Goal: Task Accomplishment & Management: Manage account settings

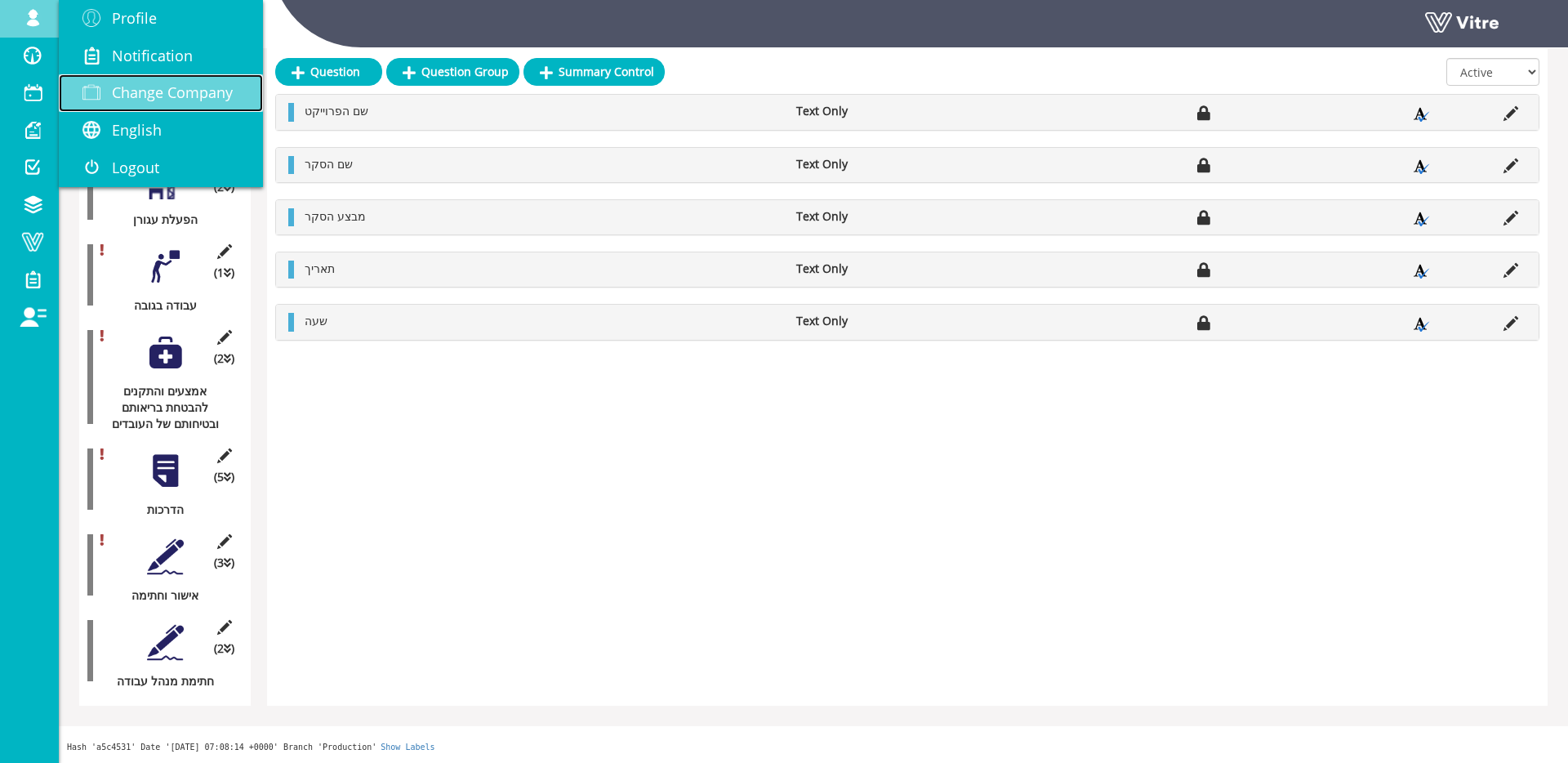
click at [139, 88] on span "Change Company" at bounding box center [173, 92] width 121 height 20
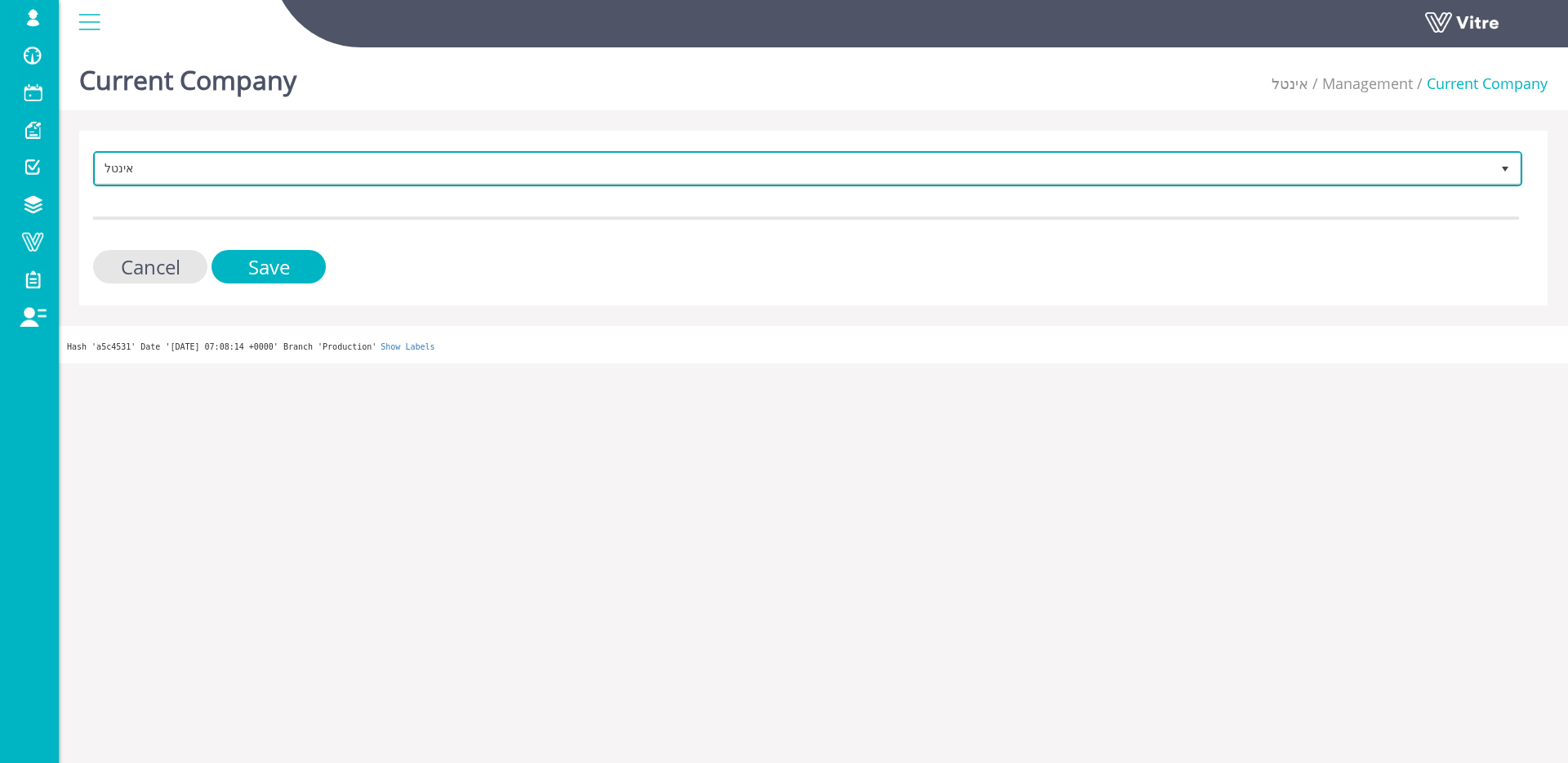
click at [640, 167] on span "אינטל" at bounding box center [793, 168] width 1395 height 29
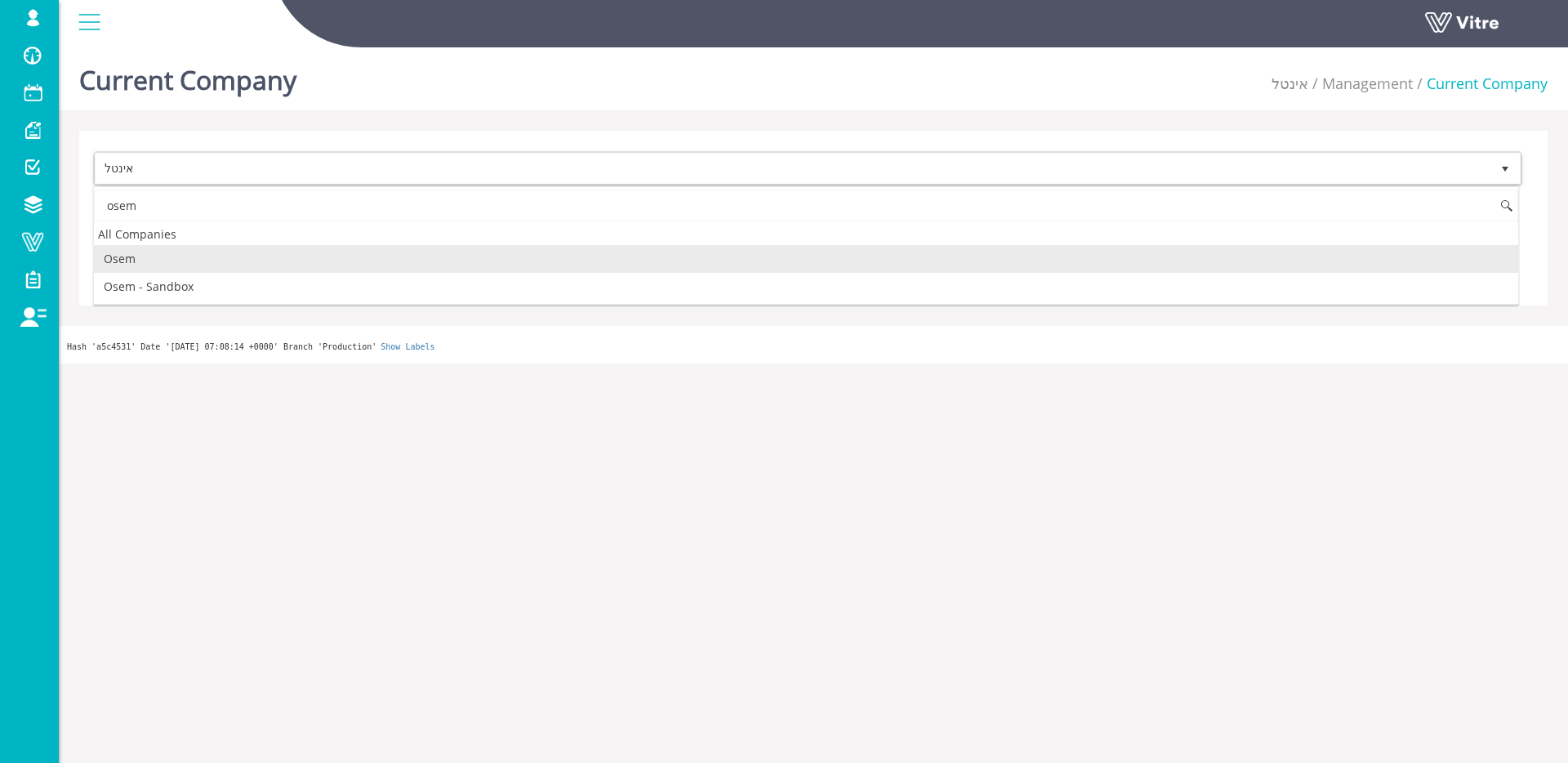
click at [276, 267] on li "Osem" at bounding box center [805, 259] width 1425 height 27
type input "osem"
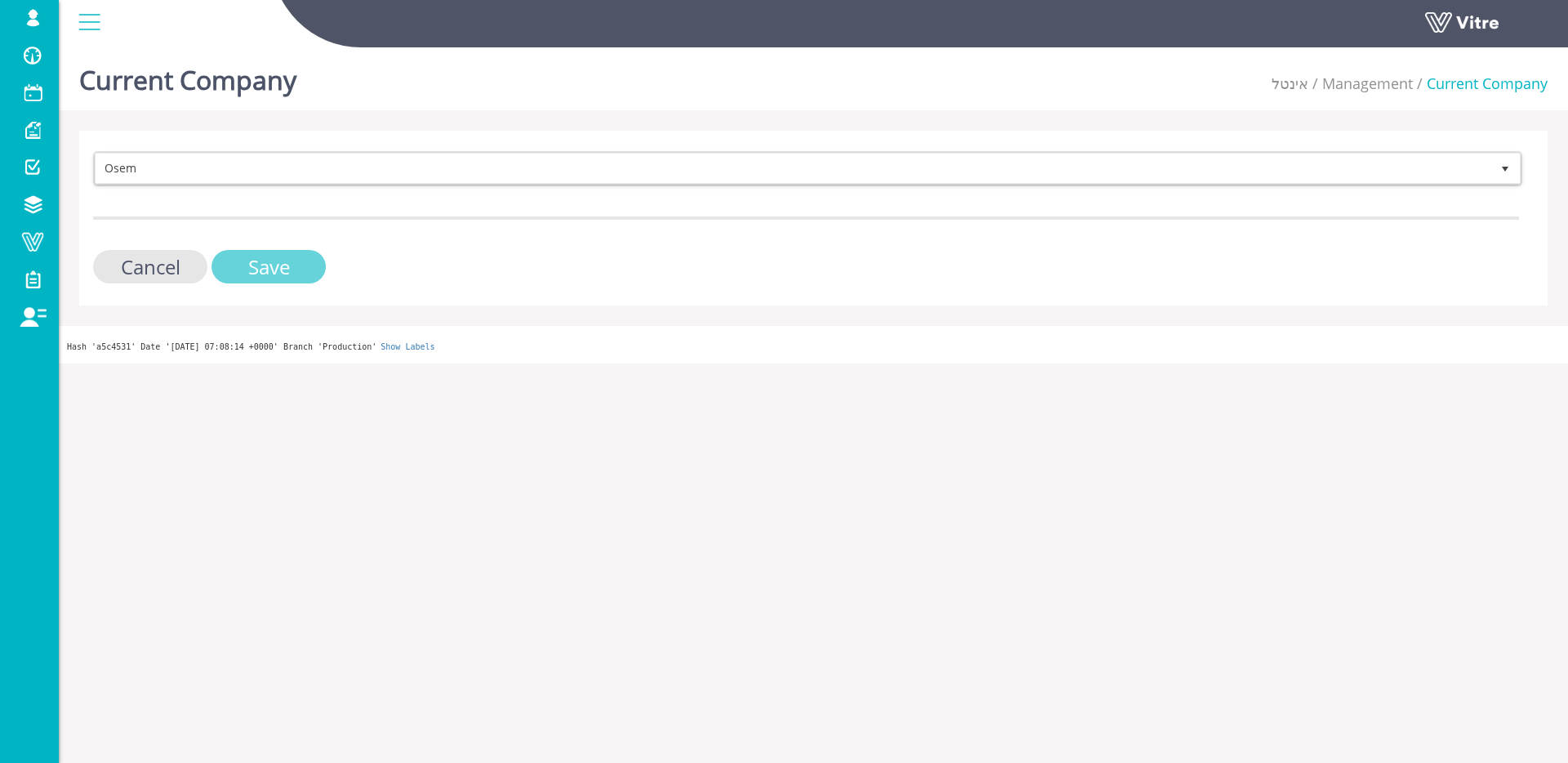
click at [276, 267] on input "Save" at bounding box center [268, 266] width 114 height 33
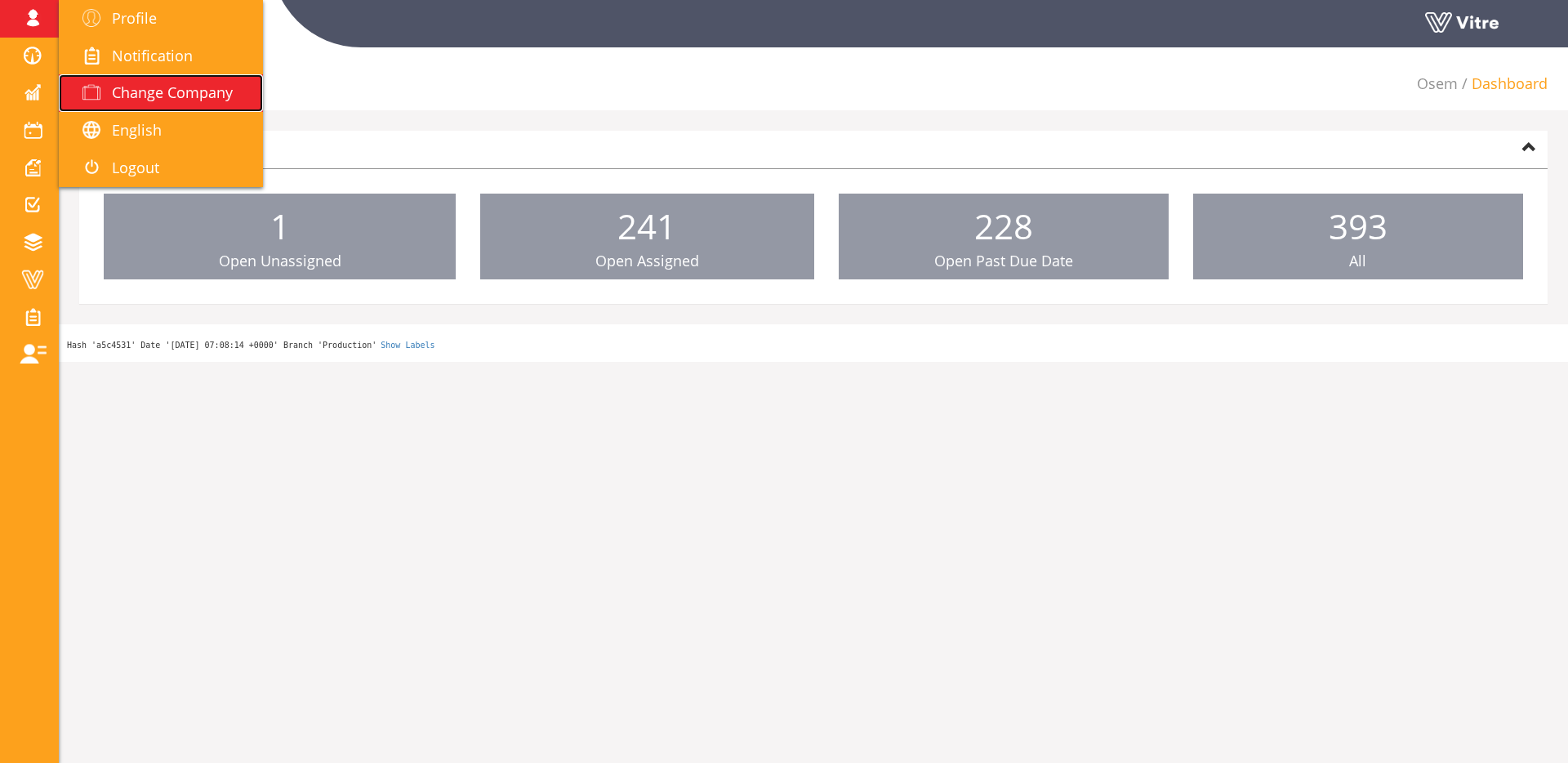
click at [172, 88] on span "Change Company" at bounding box center [173, 92] width 121 height 20
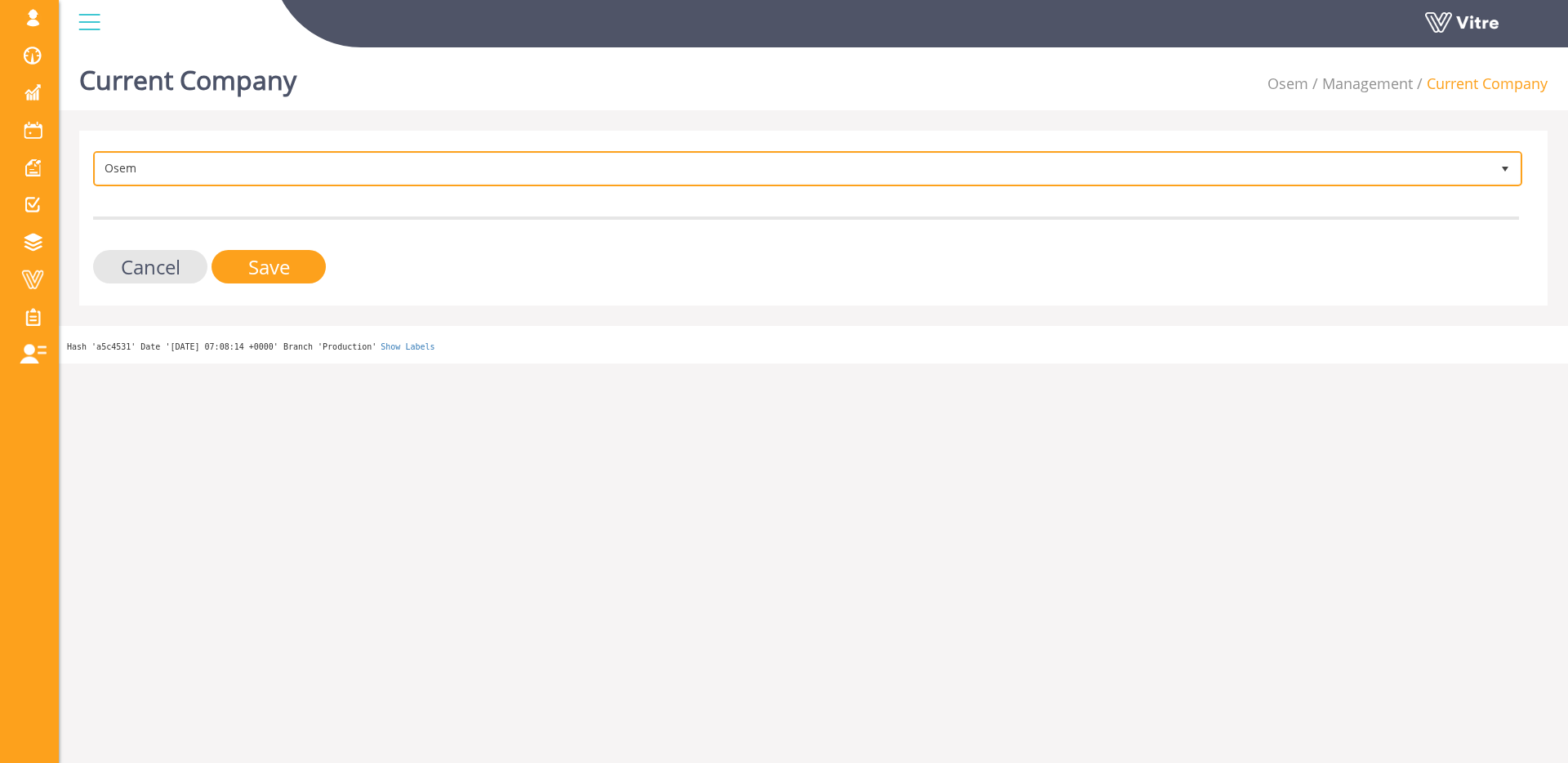
click at [272, 181] on span "Osem" at bounding box center [793, 168] width 1395 height 29
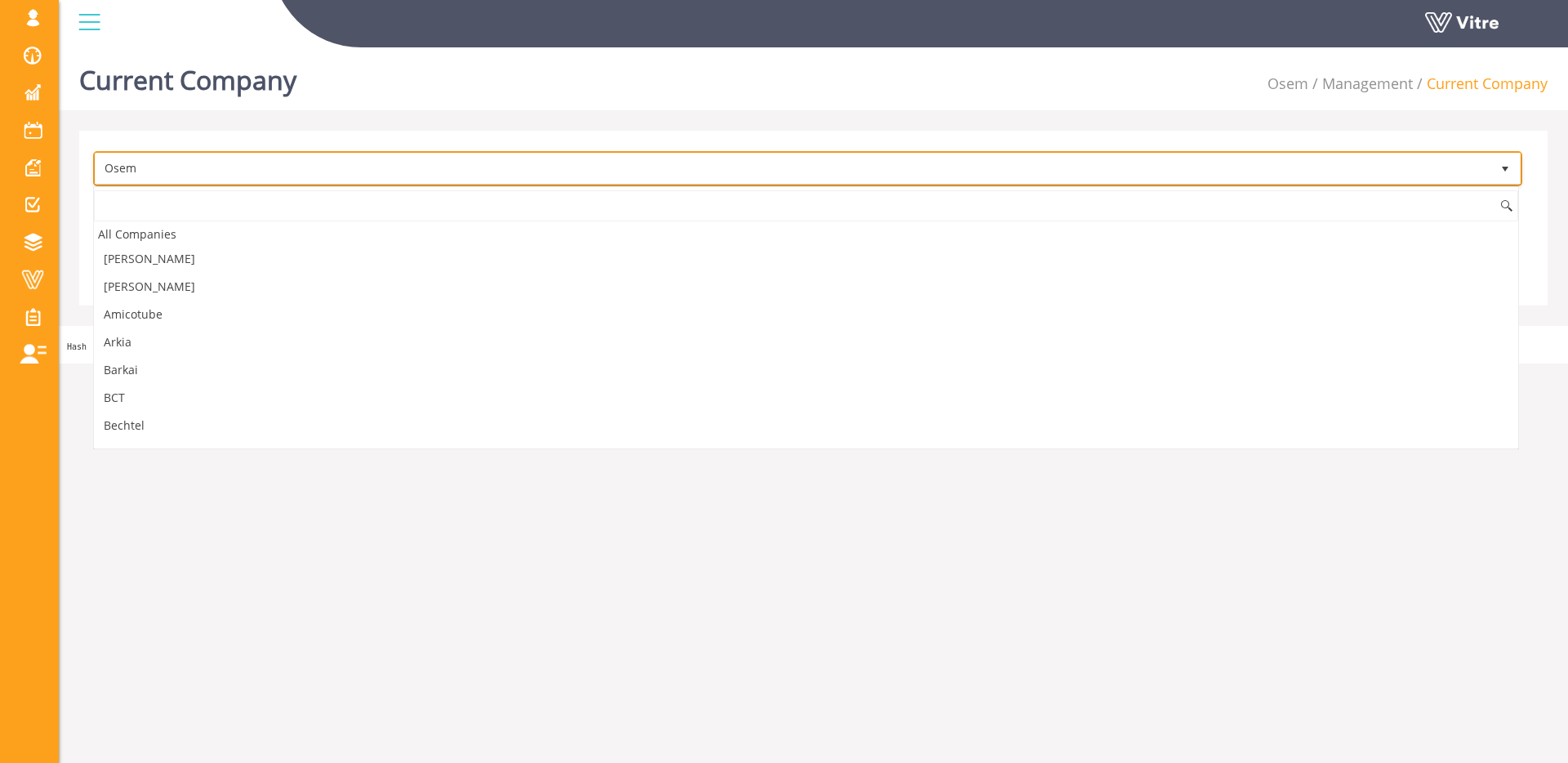
scroll to position [1355, 0]
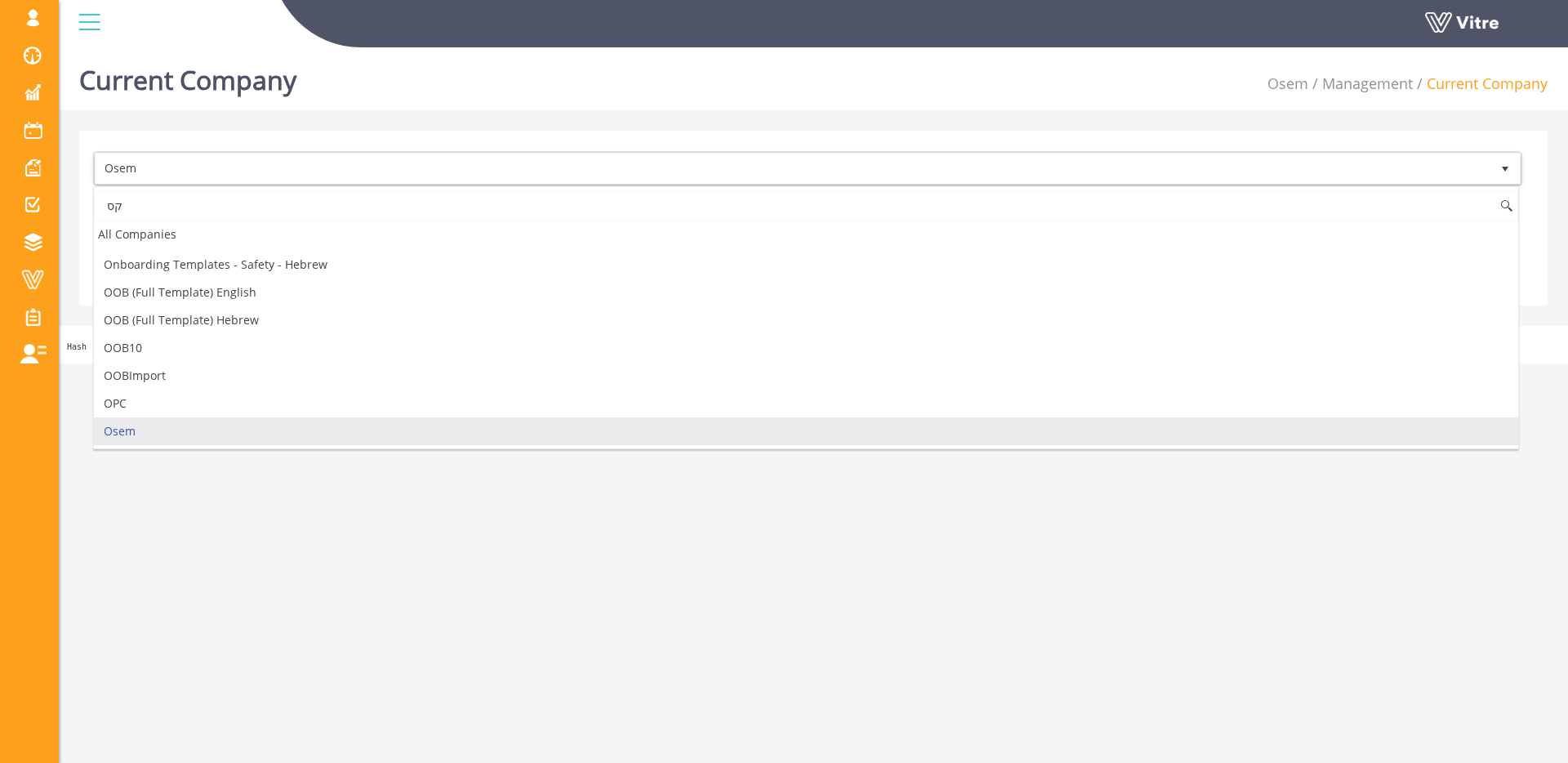
type input "ק"
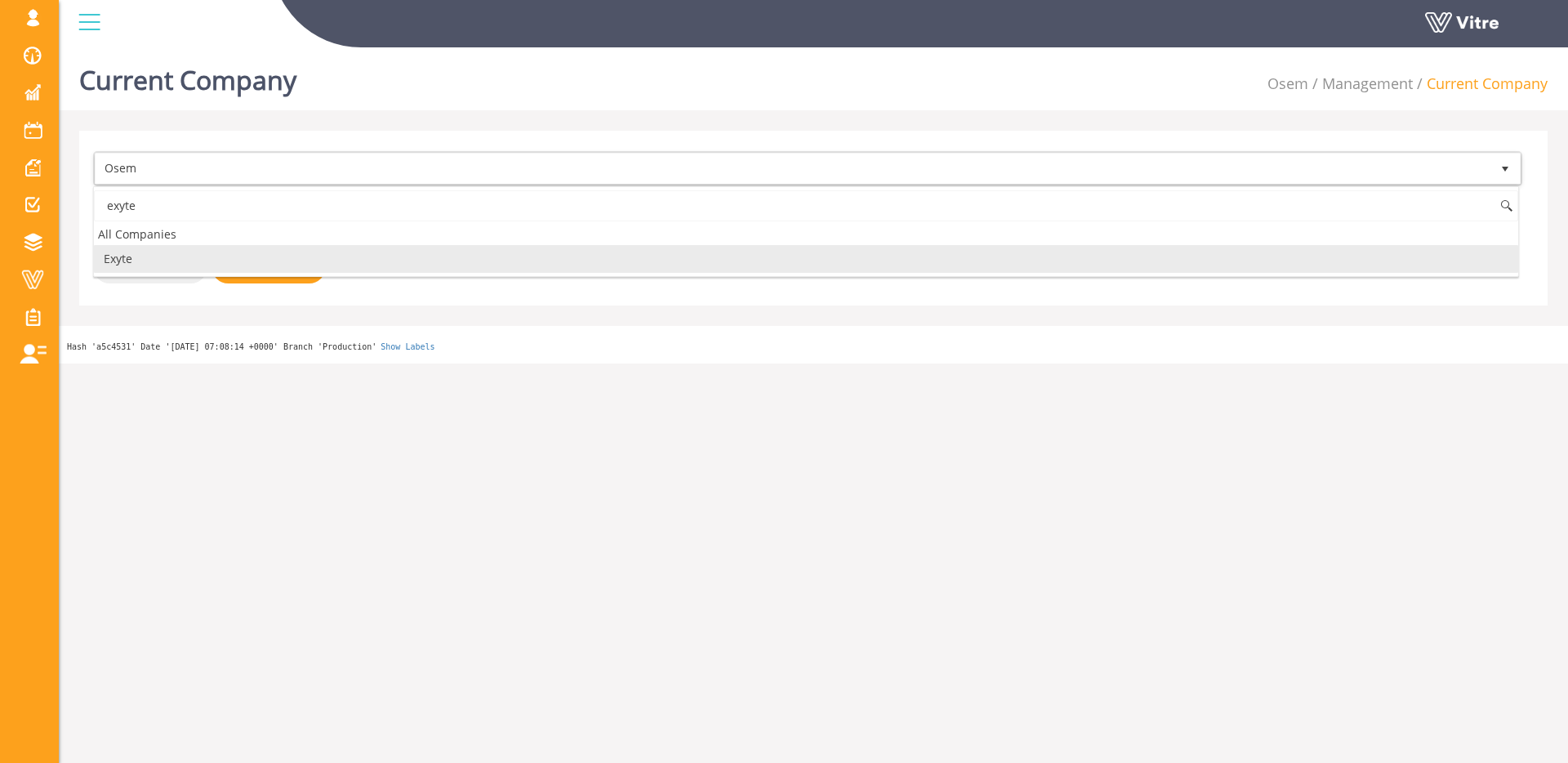
click at [141, 258] on li "Exyte" at bounding box center [805, 259] width 1425 height 27
type input "exyte"
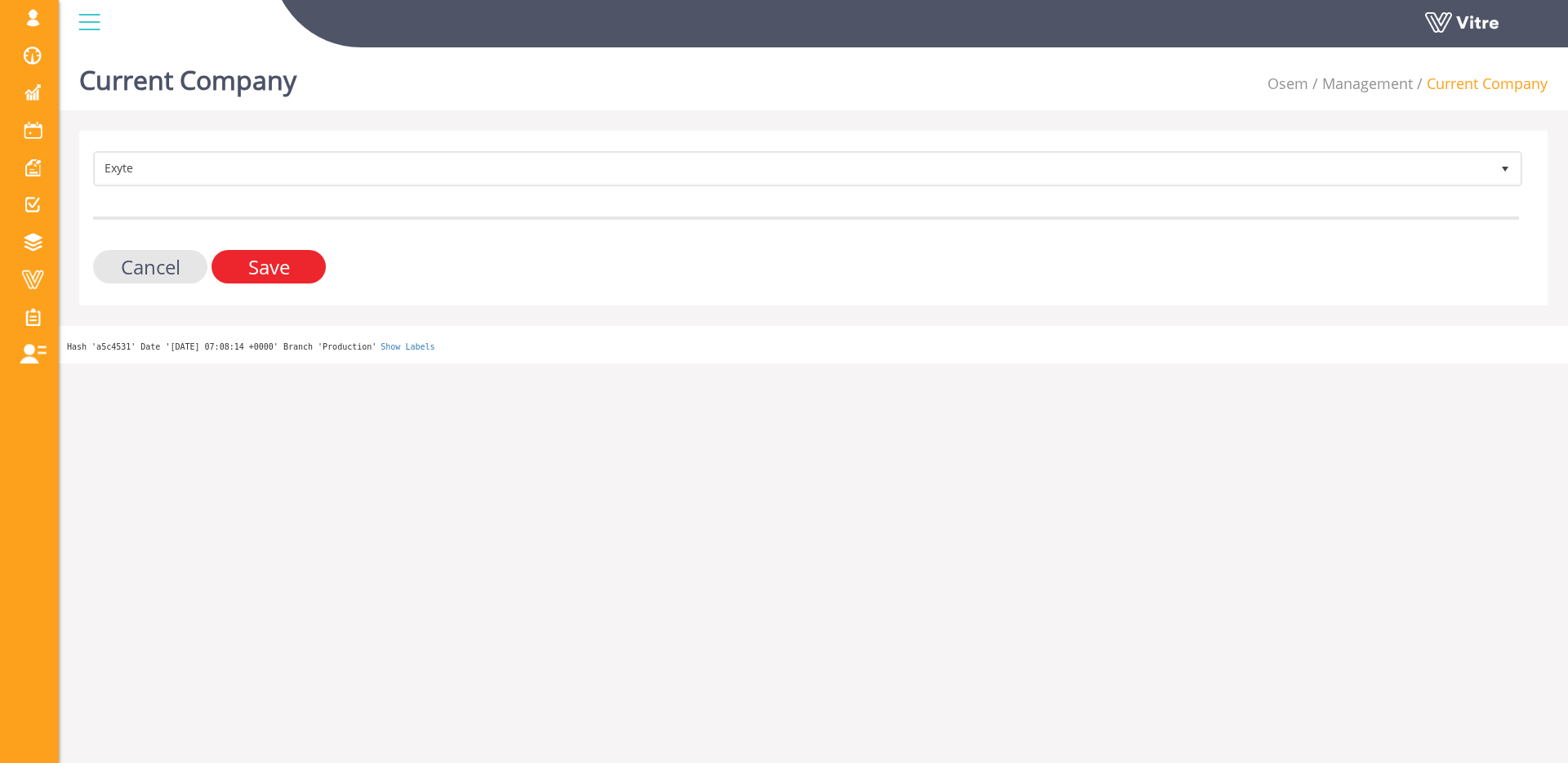
click at [263, 260] on input "Save" at bounding box center [268, 266] width 114 height 33
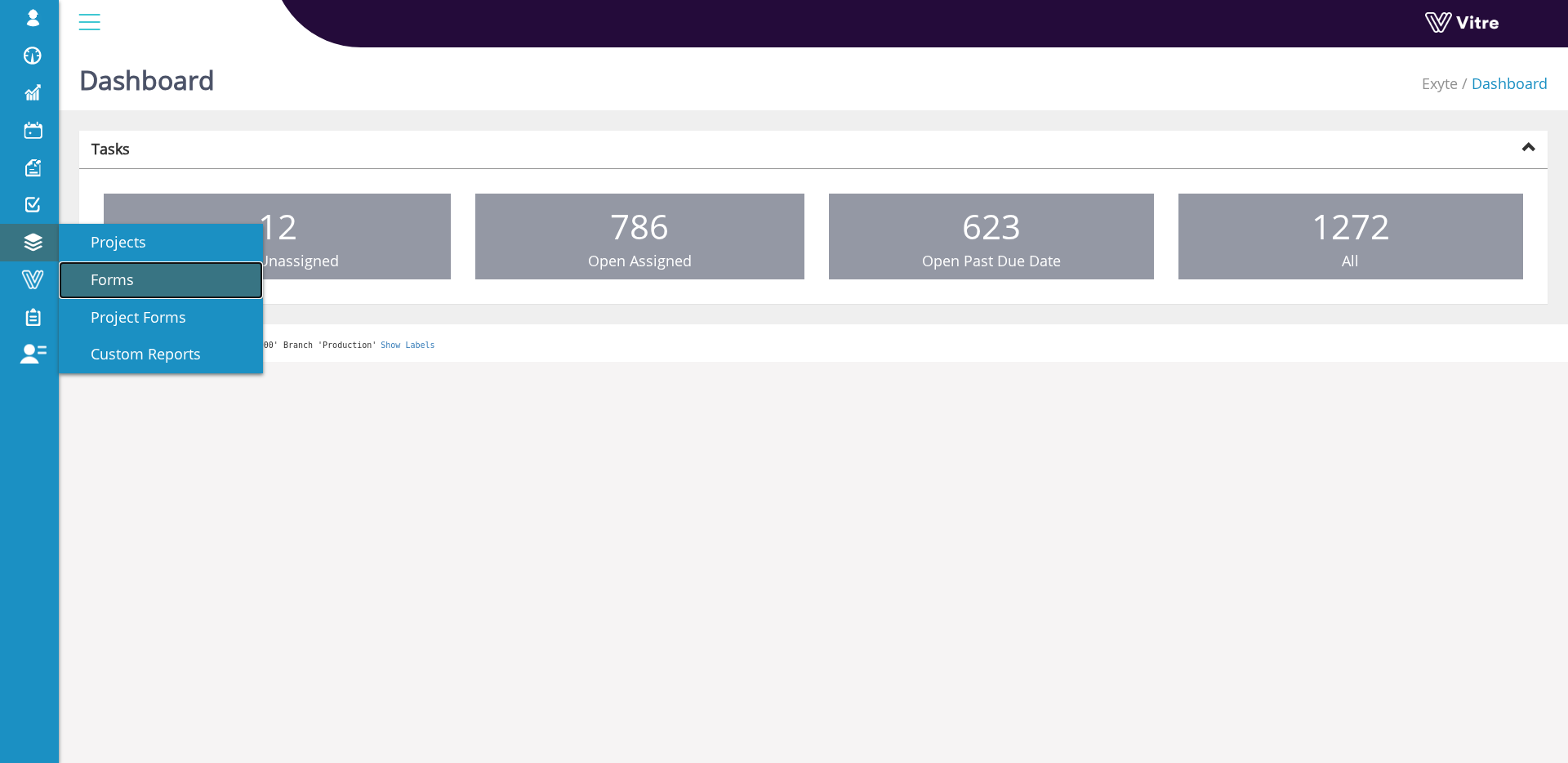
click at [126, 278] on span "Forms" at bounding box center [102, 280] width 63 height 20
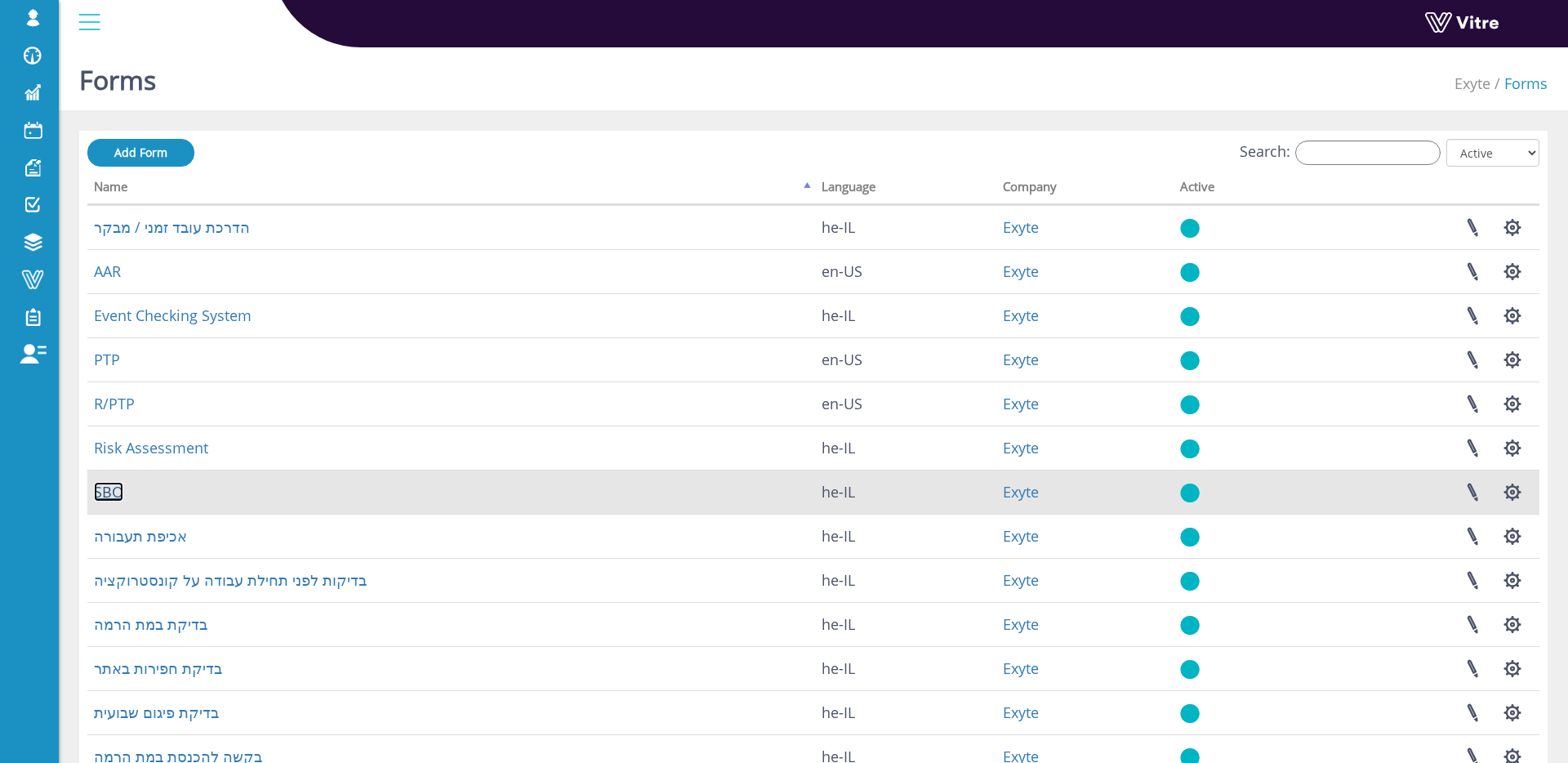
click at [116, 488] on link "SBO" at bounding box center [108, 491] width 29 height 20
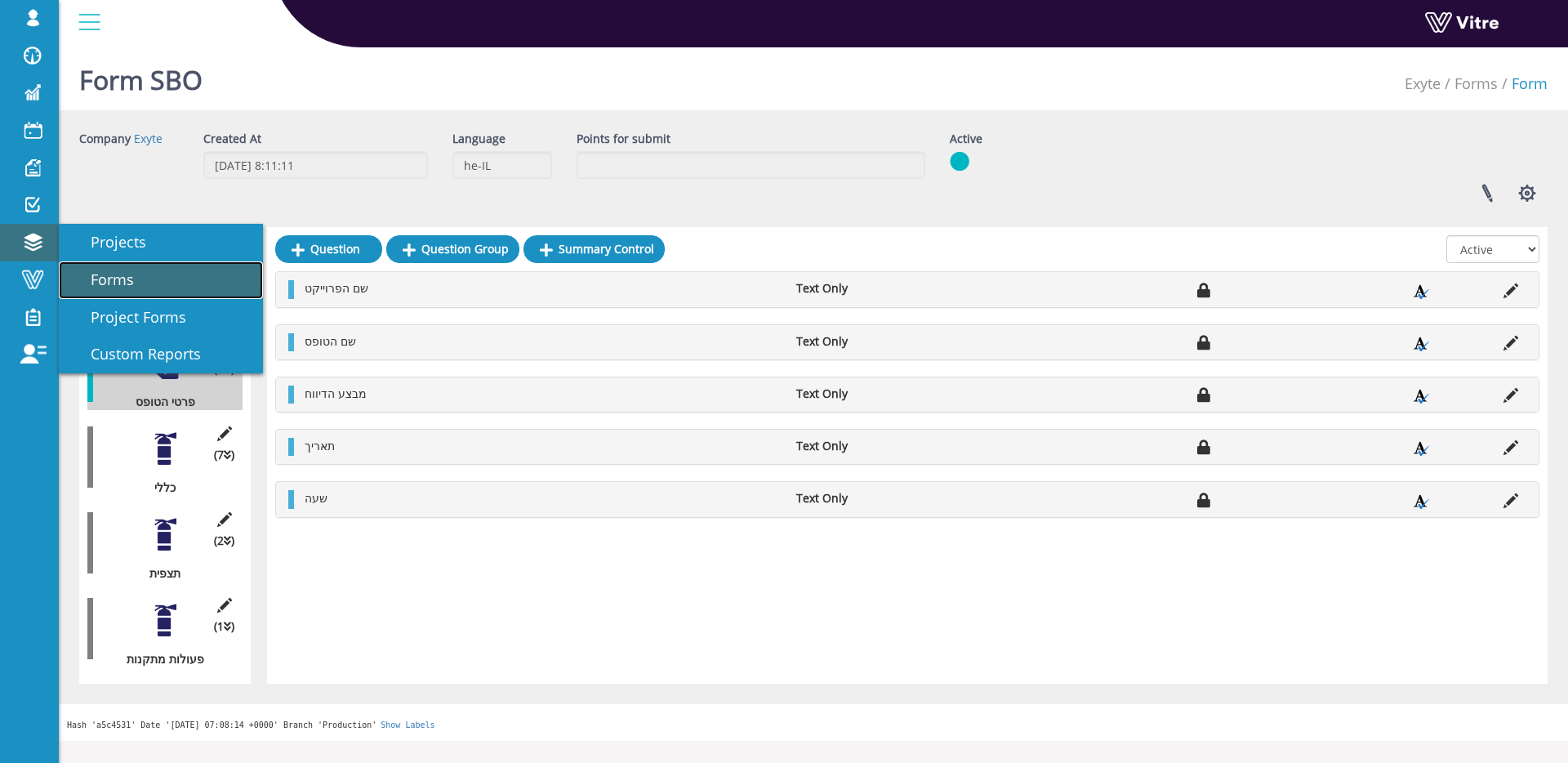
click at [90, 273] on span "Forms" at bounding box center [102, 280] width 63 height 20
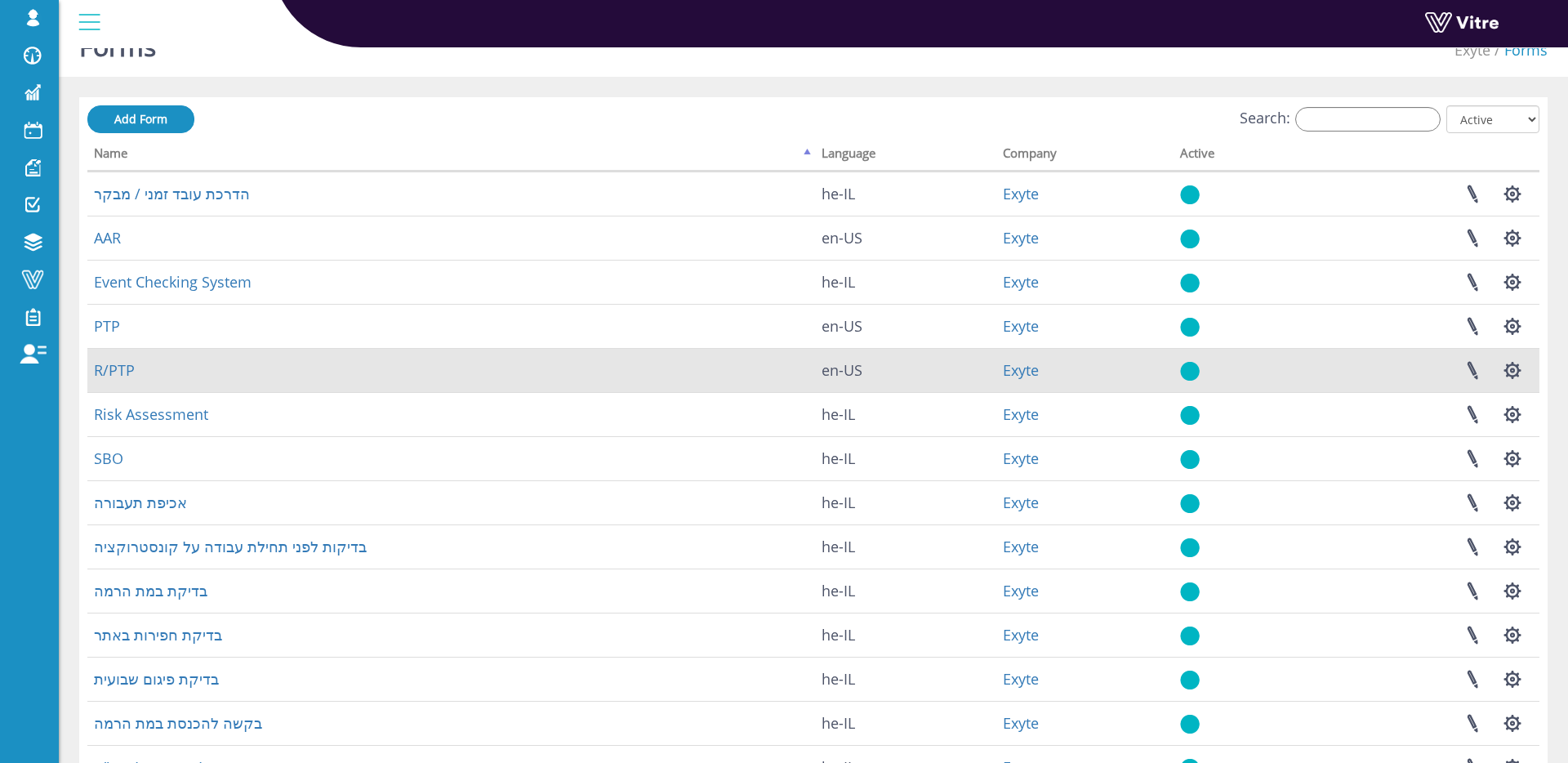
scroll to position [34, 0]
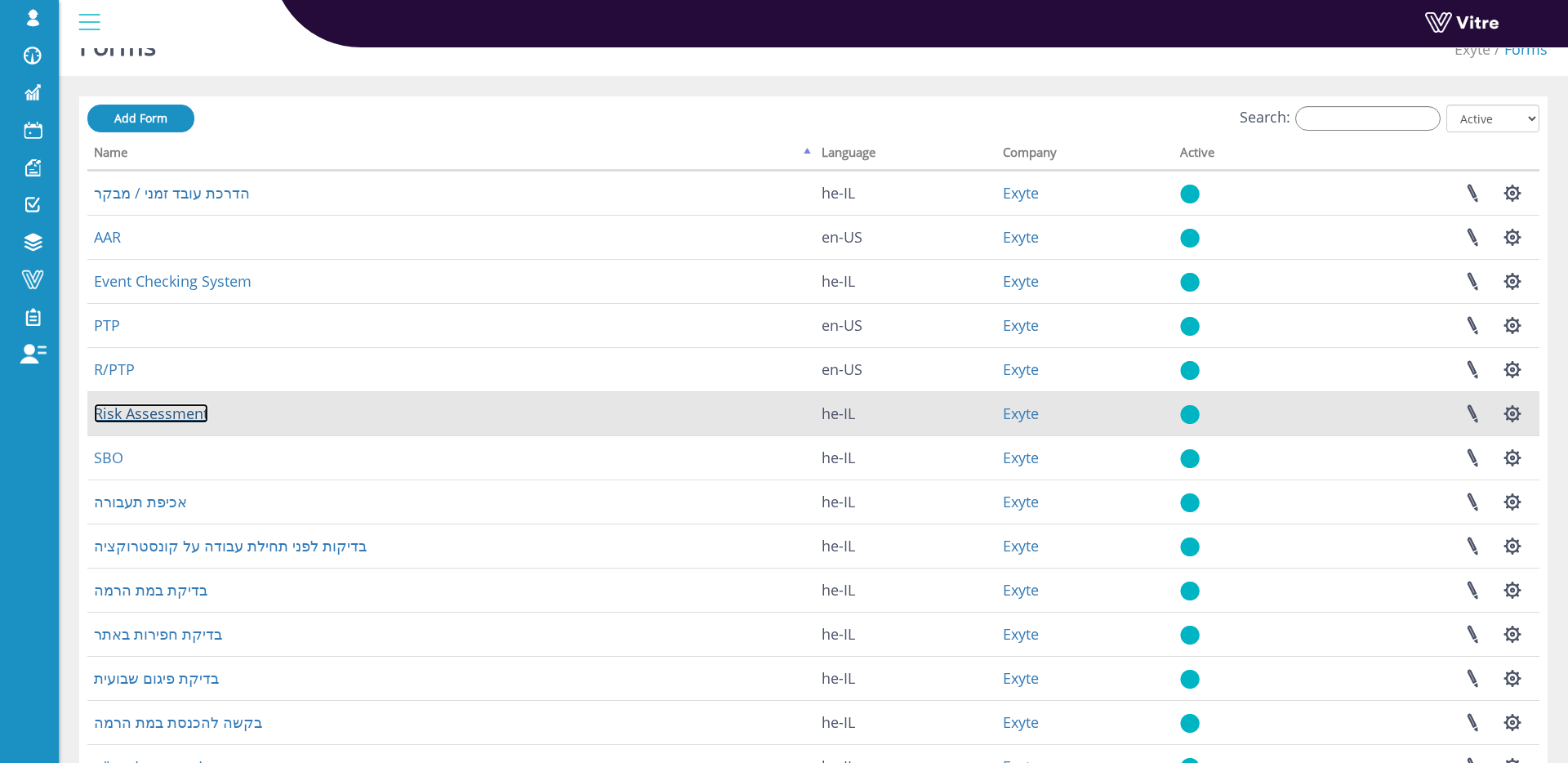
click at [137, 411] on link "Risk Assessment" at bounding box center [150, 413] width 114 height 20
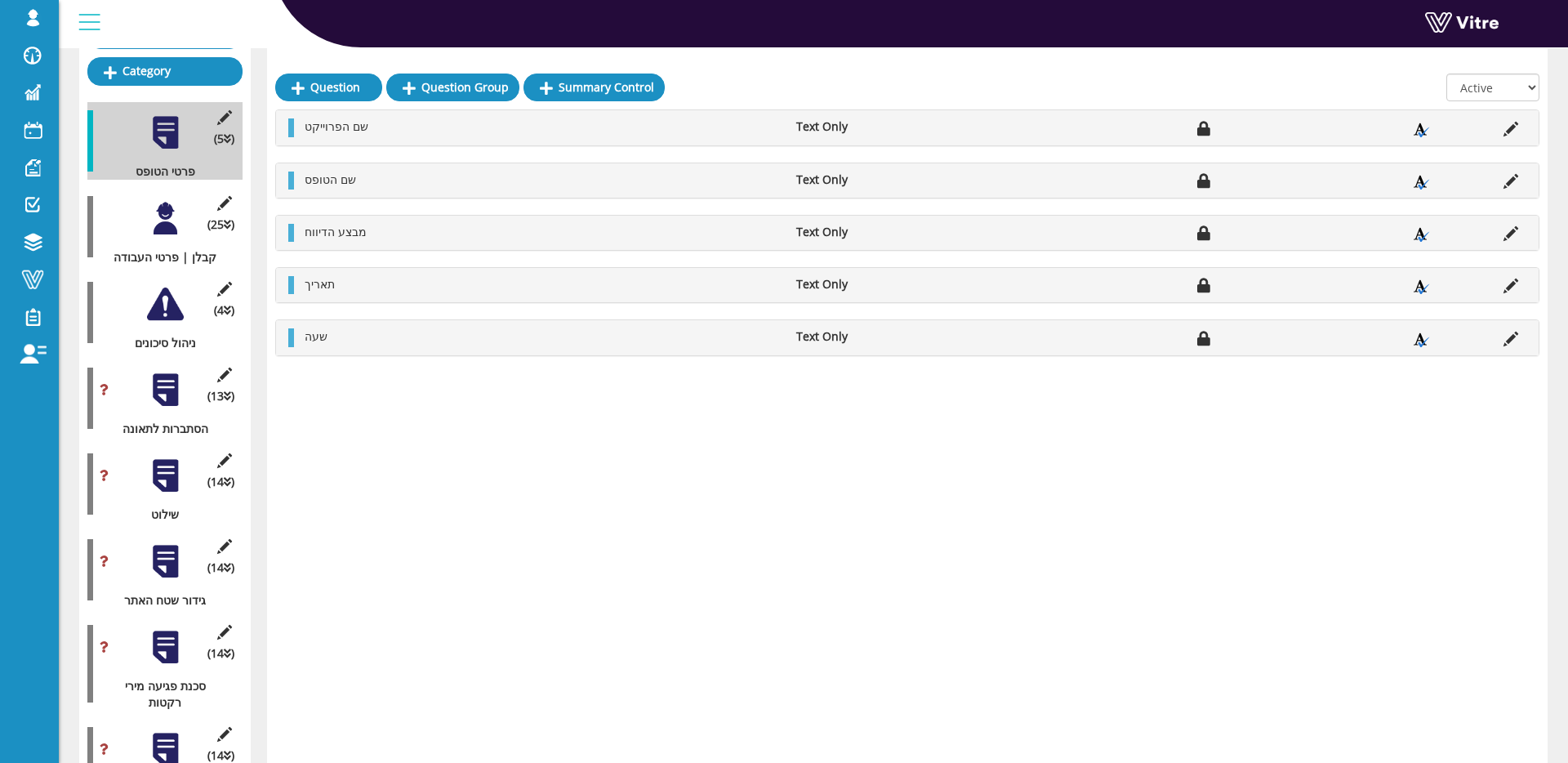
scroll to position [232, 0]
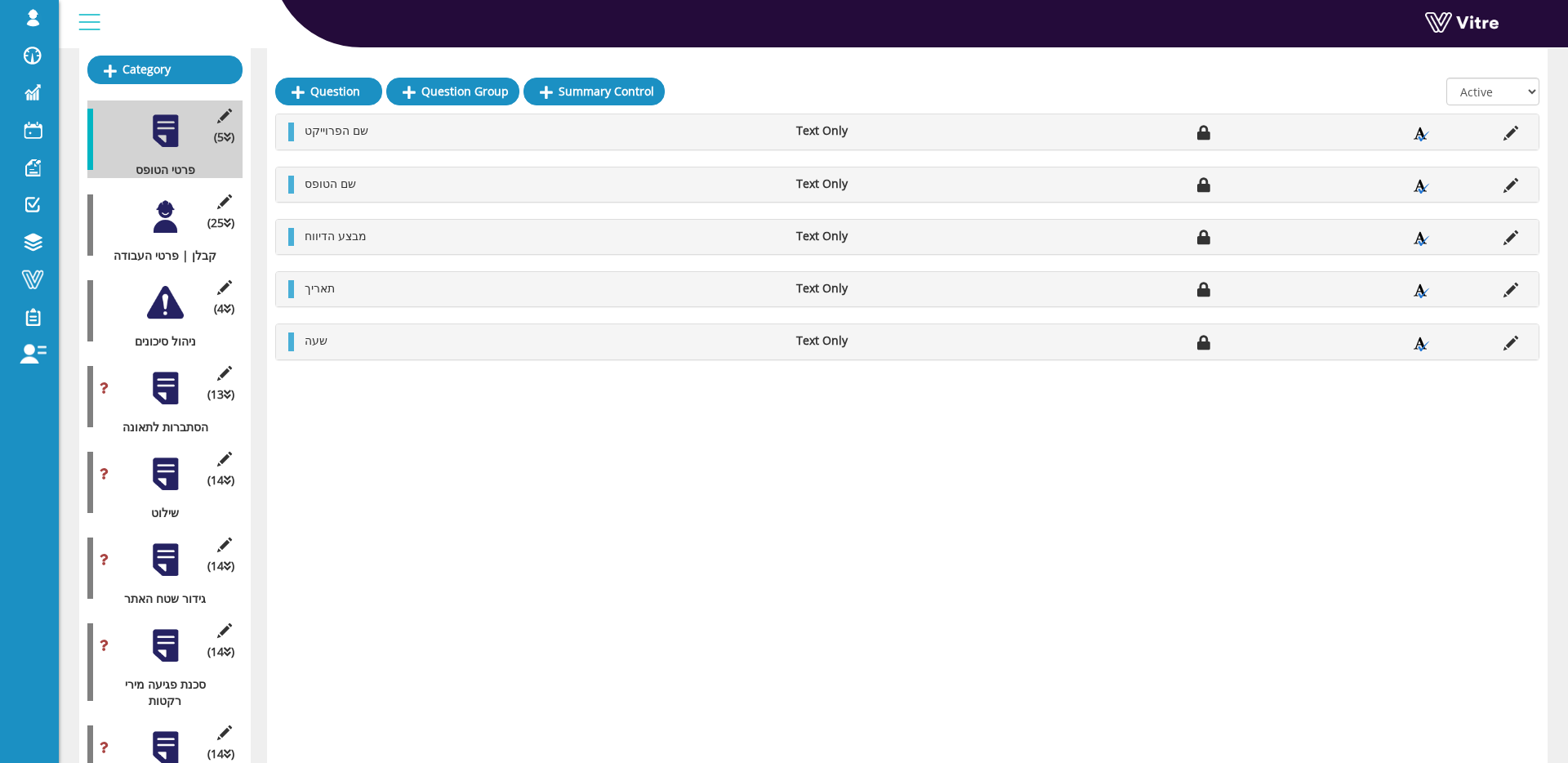
click at [163, 306] on div at bounding box center [165, 302] width 37 height 37
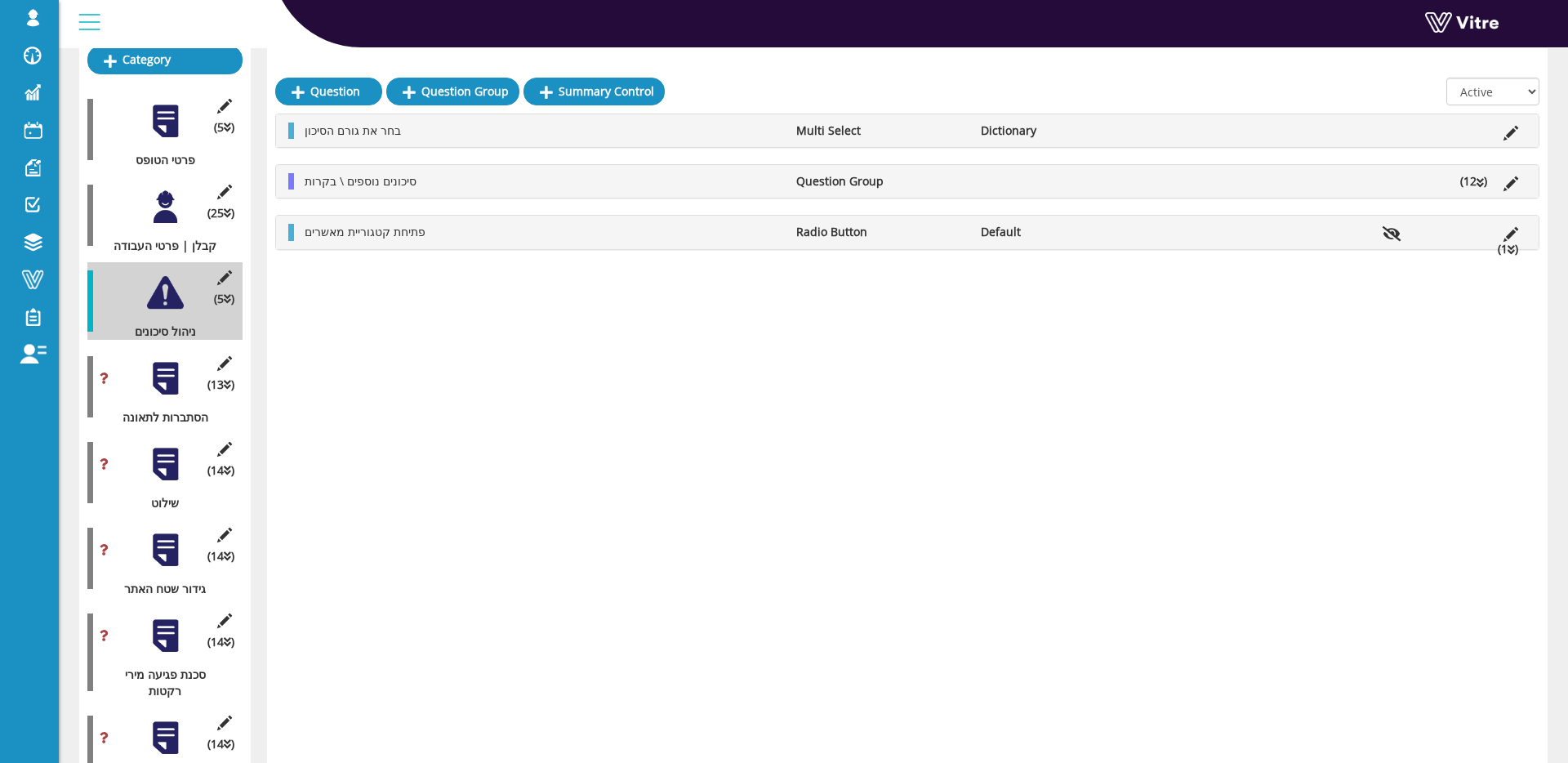
scroll to position [246, 0]
click at [1512, 128] on icon at bounding box center [1511, 133] width 15 height 15
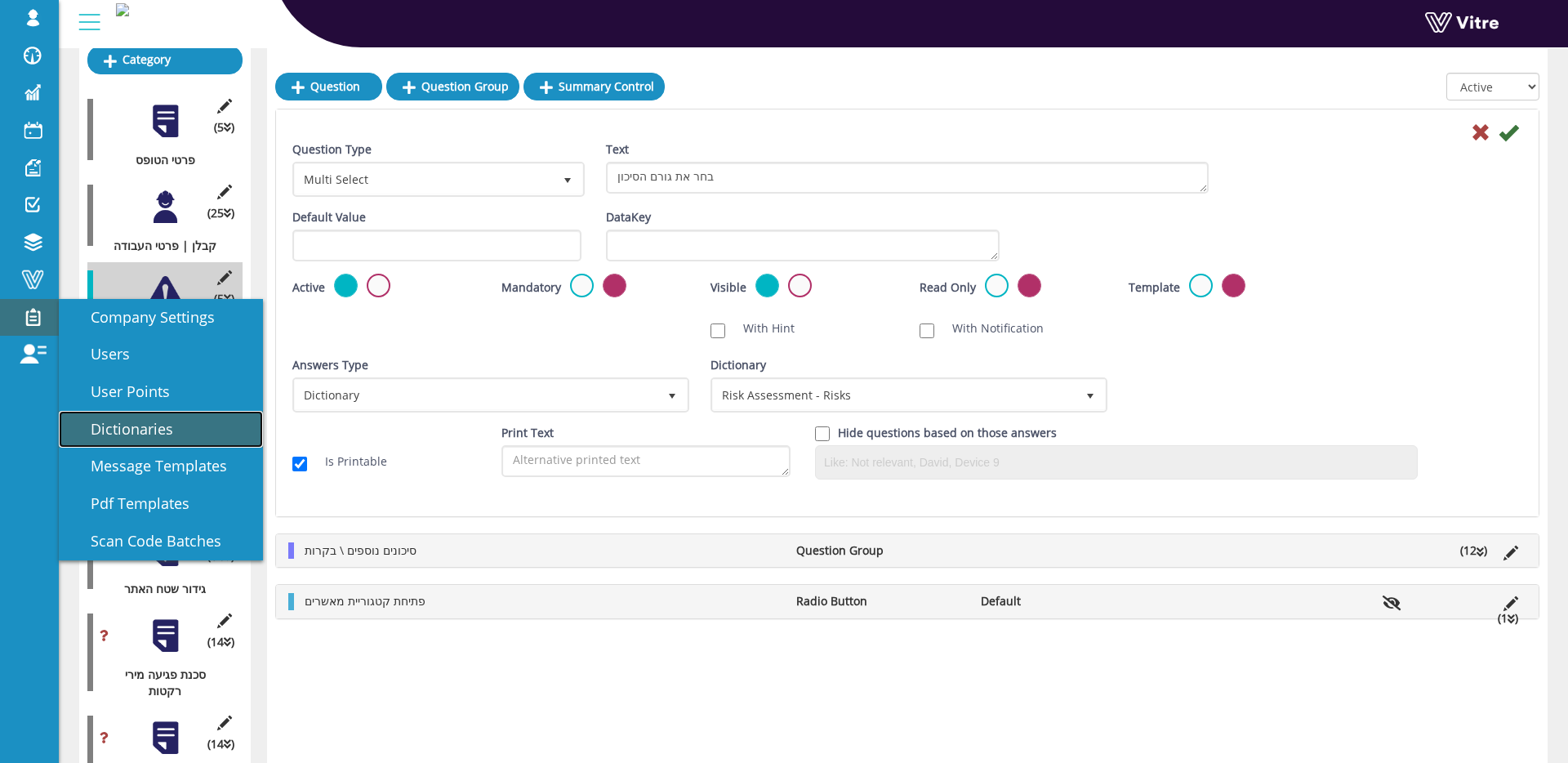
scroll to position [237, 0]
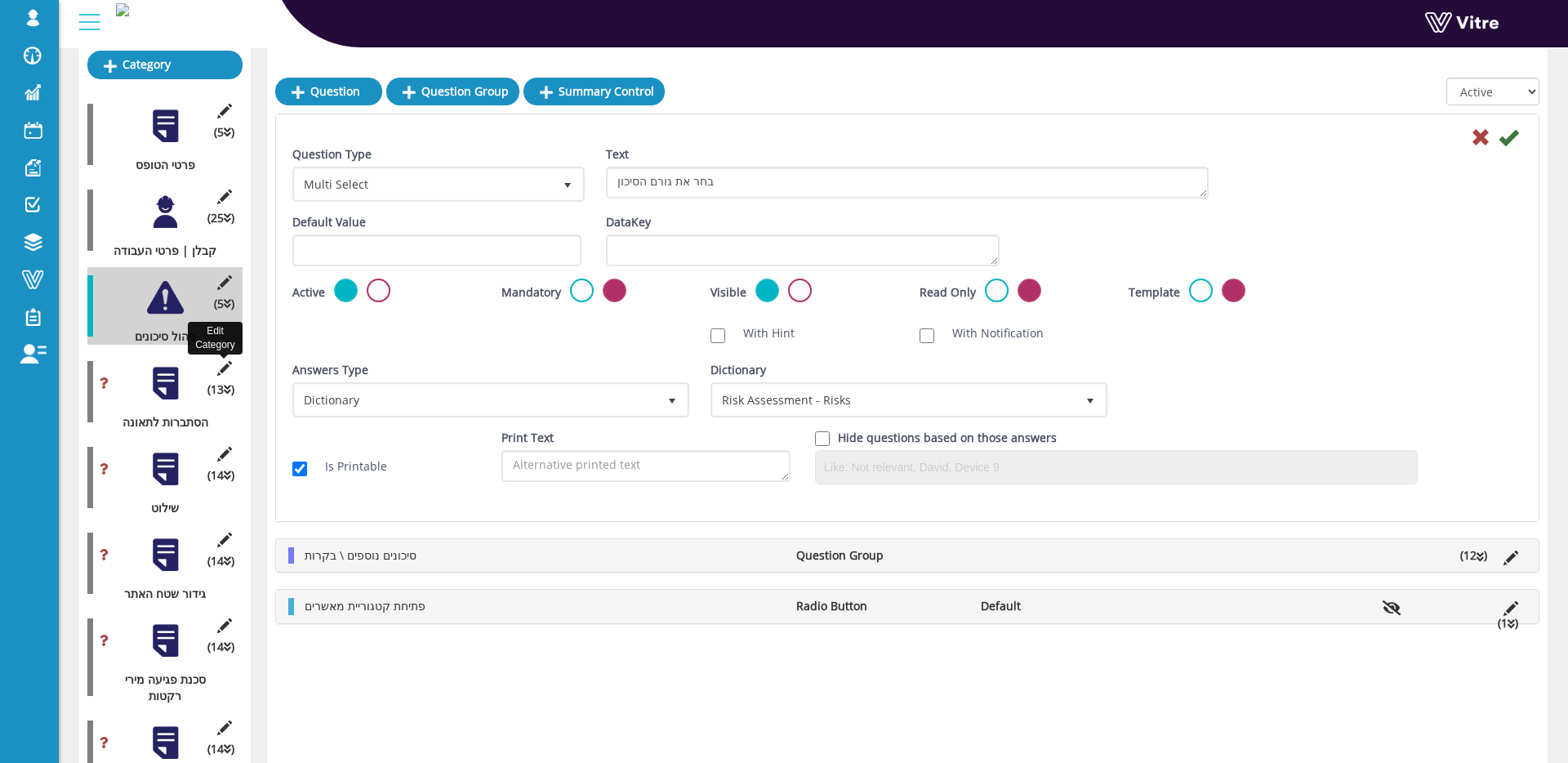
click at [221, 365] on icon at bounding box center [225, 368] width 21 height 15
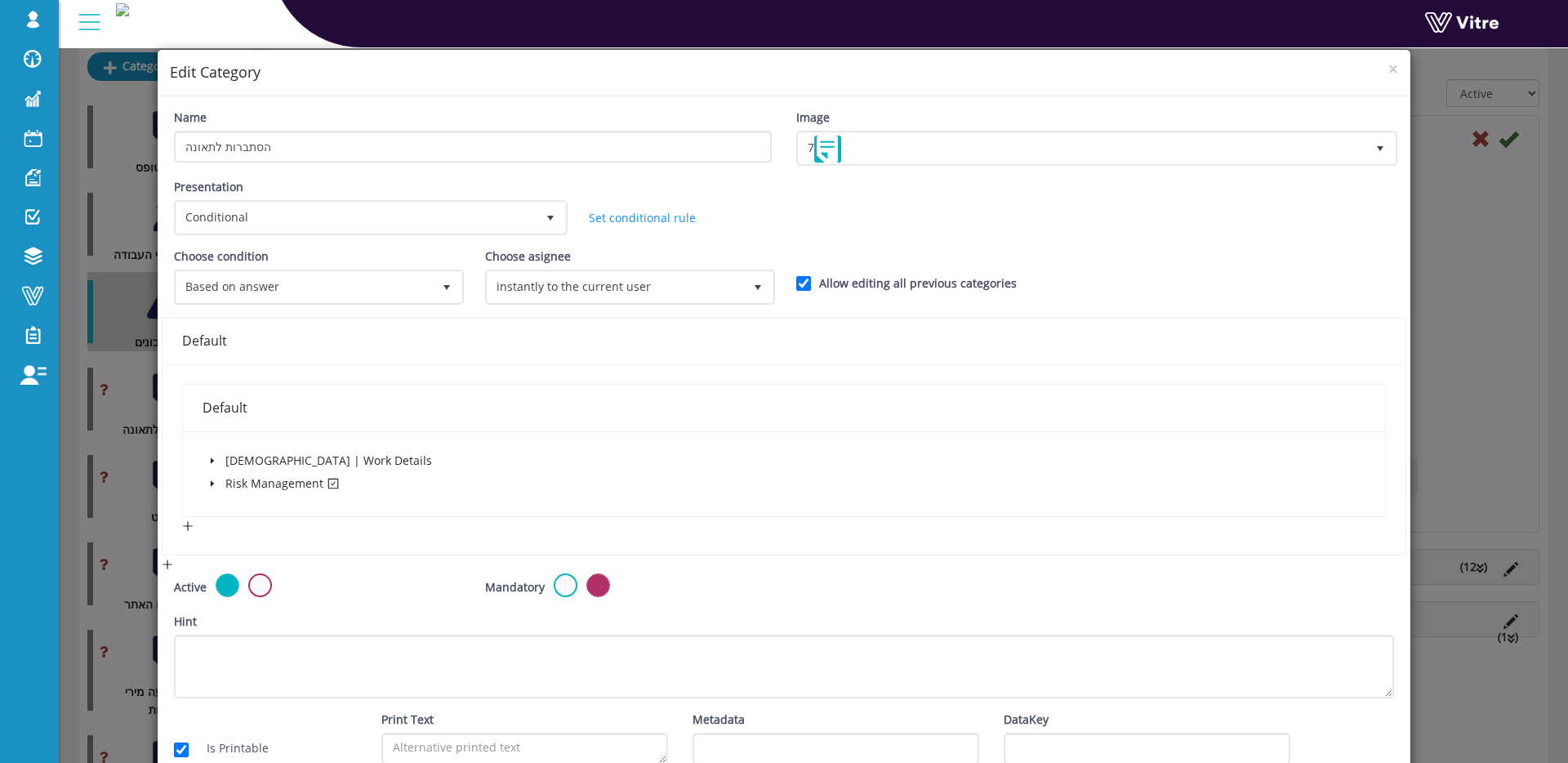
click at [212, 483] on icon "caret-down" at bounding box center [211, 484] width 3 height 6
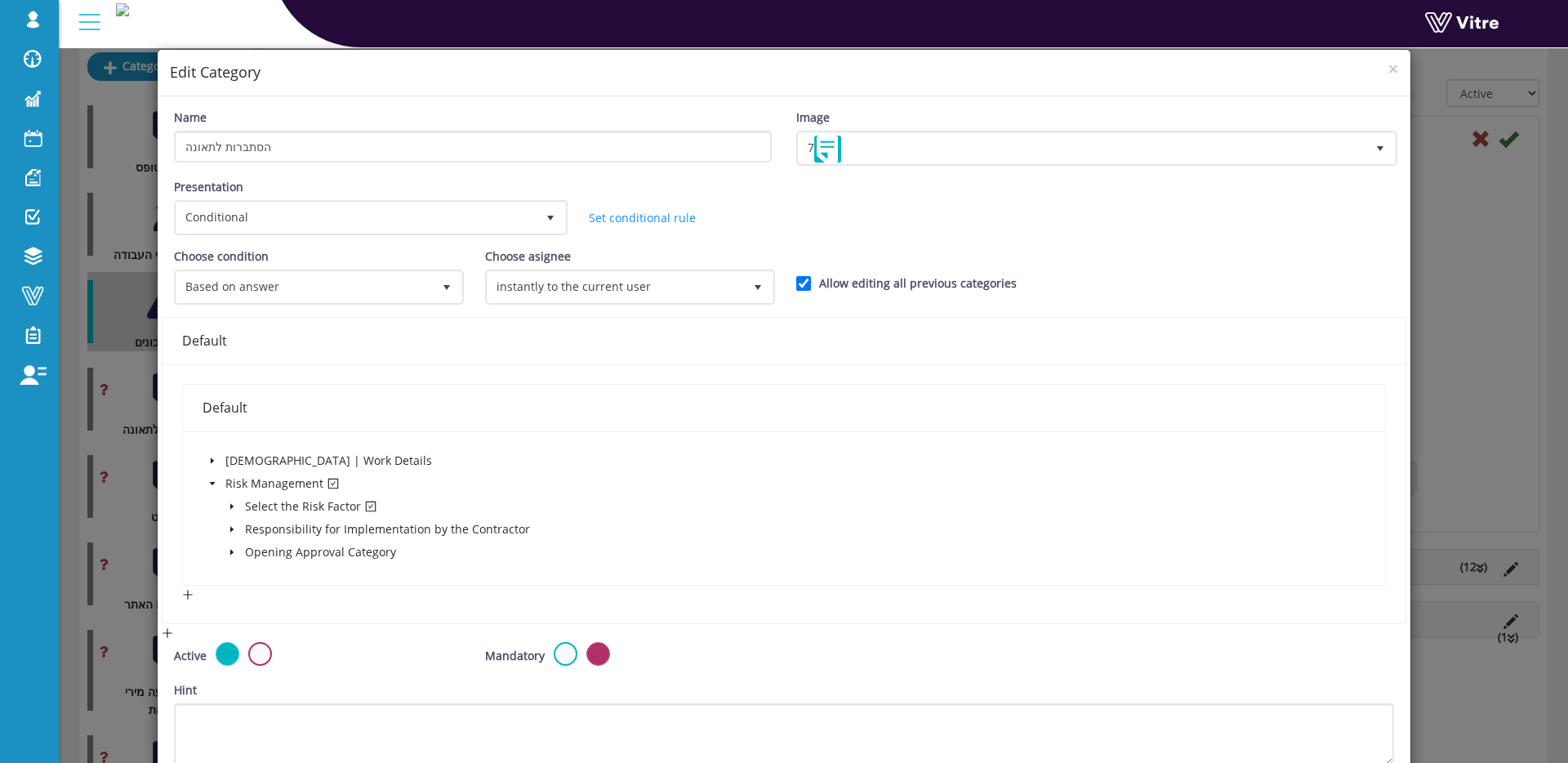
click at [229, 504] on icon "caret-down" at bounding box center [231, 506] width 8 height 8
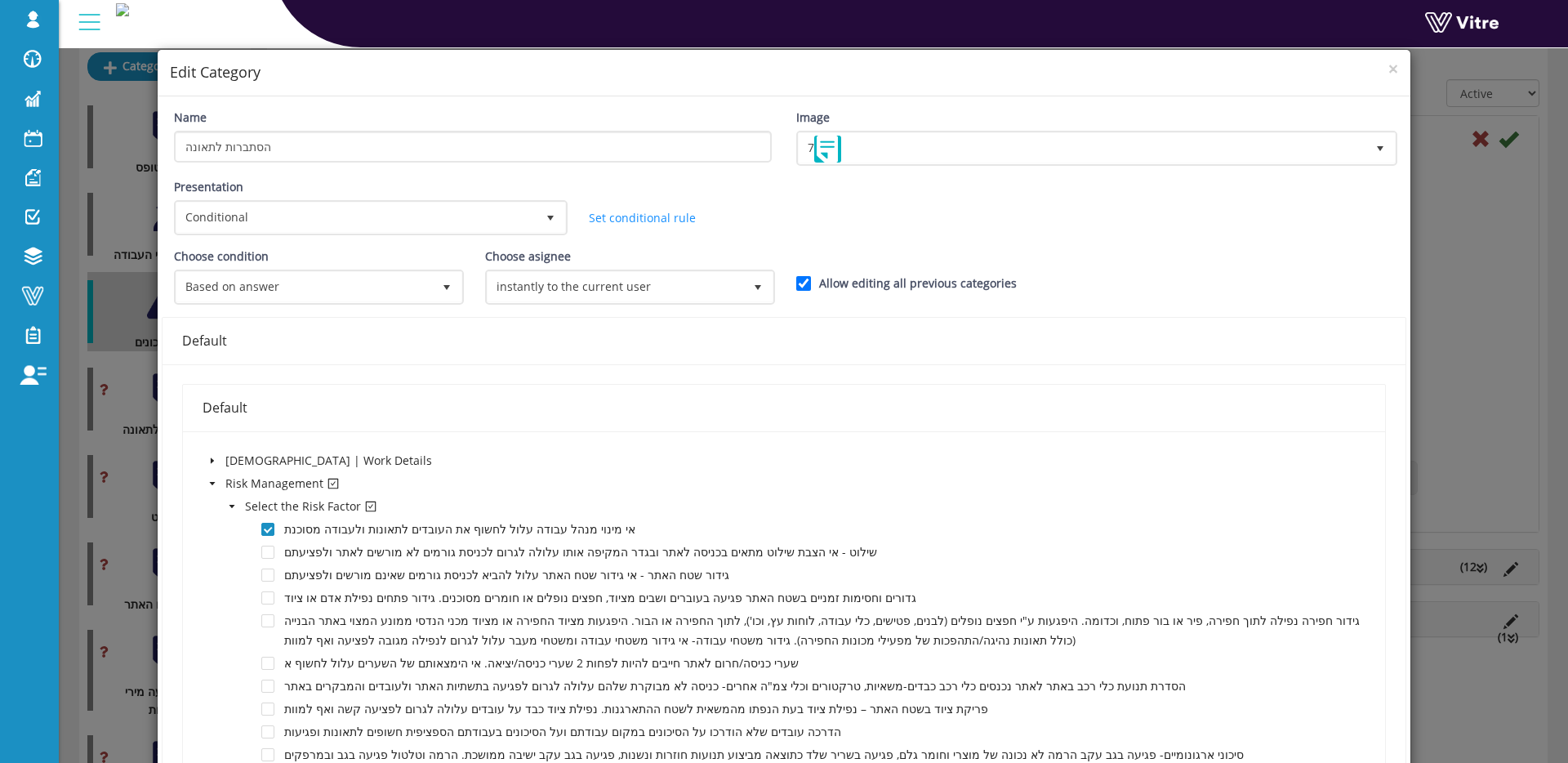
click at [117, 513] on div "× Edit Category Name הסתברות לתאונה Image 7 7 Presentation Conditional 5 Set Du…" at bounding box center [784, 382] width 1568 height 763
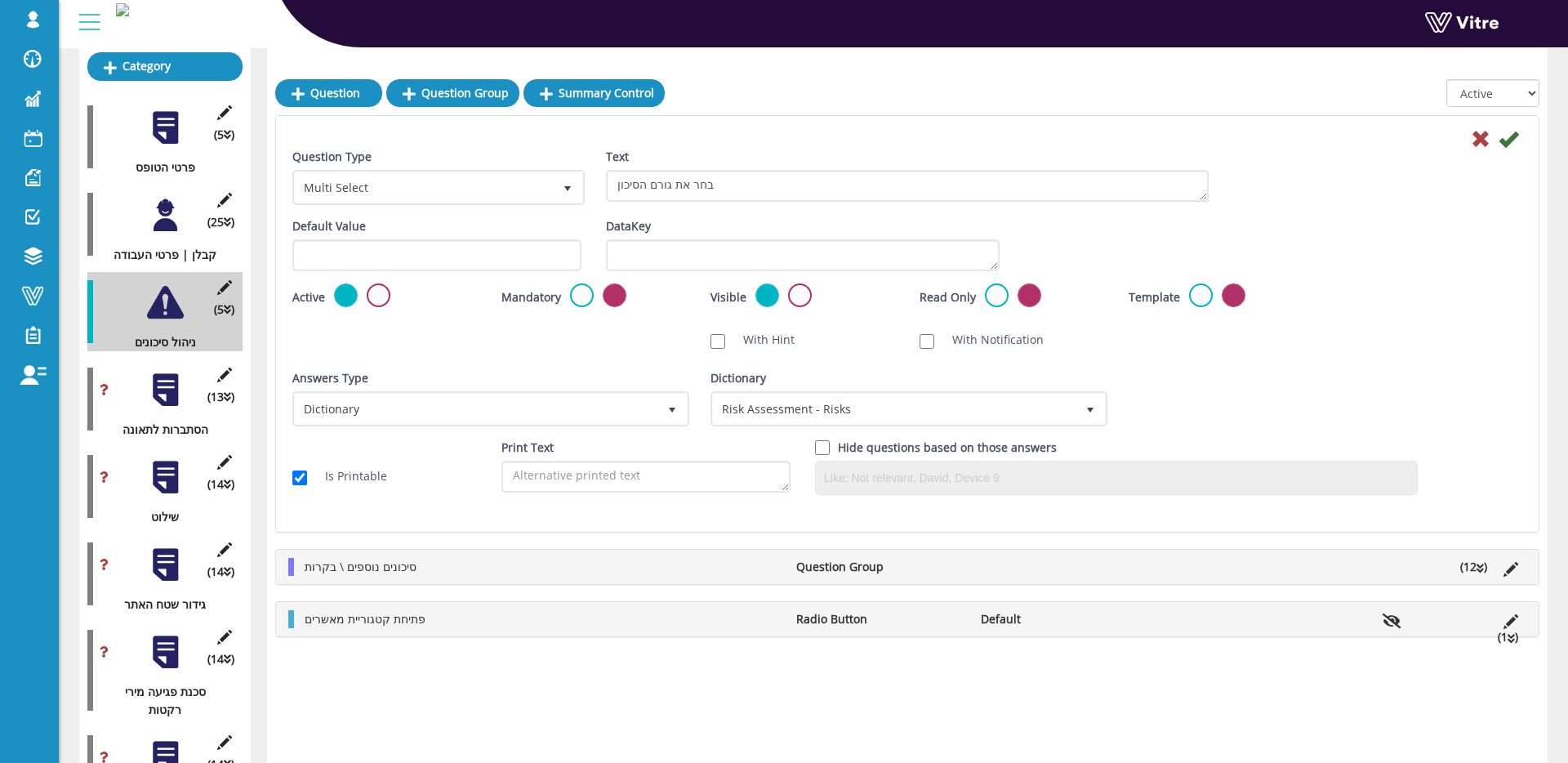
click at [174, 391] on div at bounding box center [165, 390] width 37 height 37
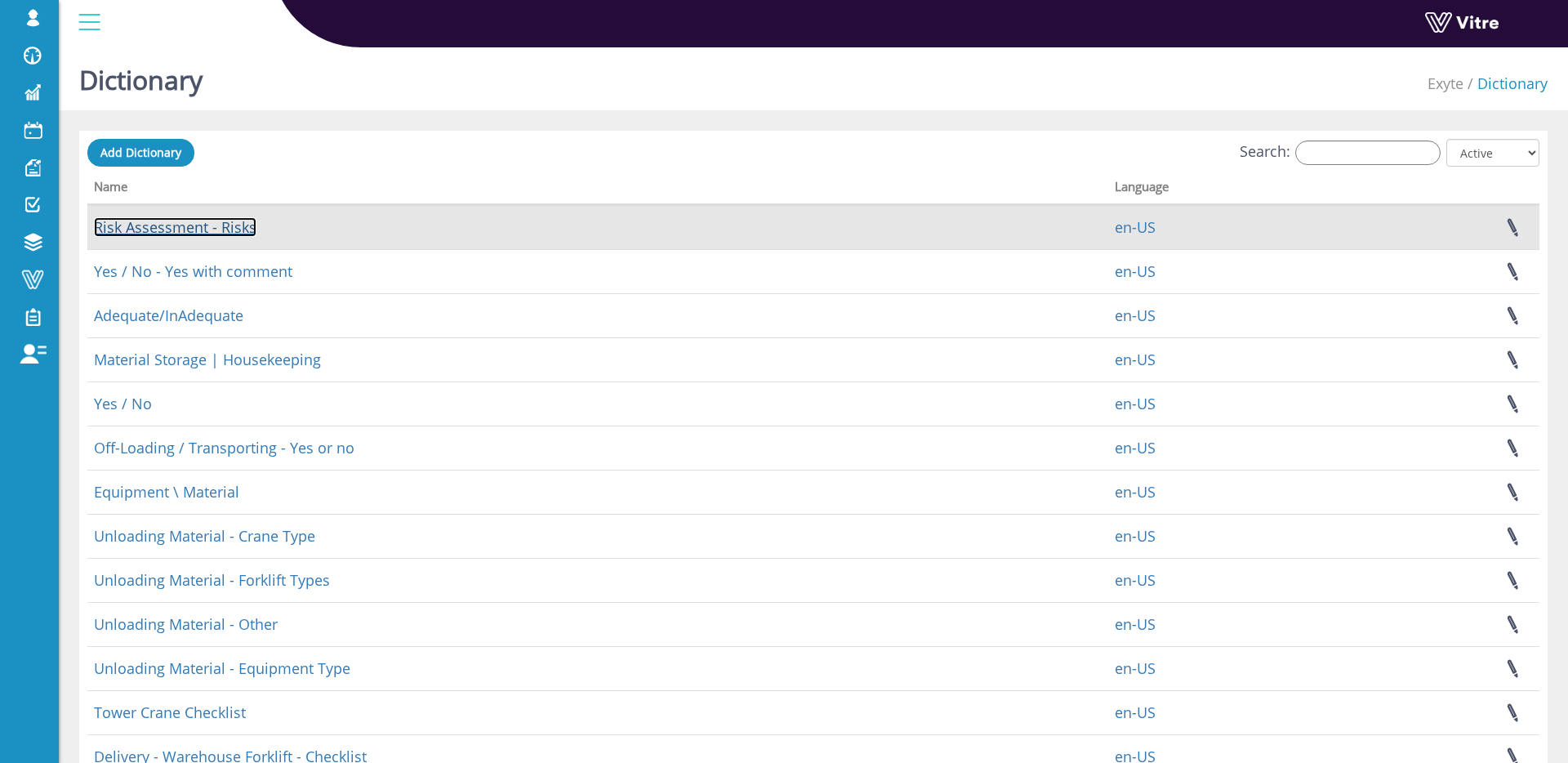
click at [198, 224] on link "Risk Assessment - Risks" at bounding box center [175, 227] width 162 height 20
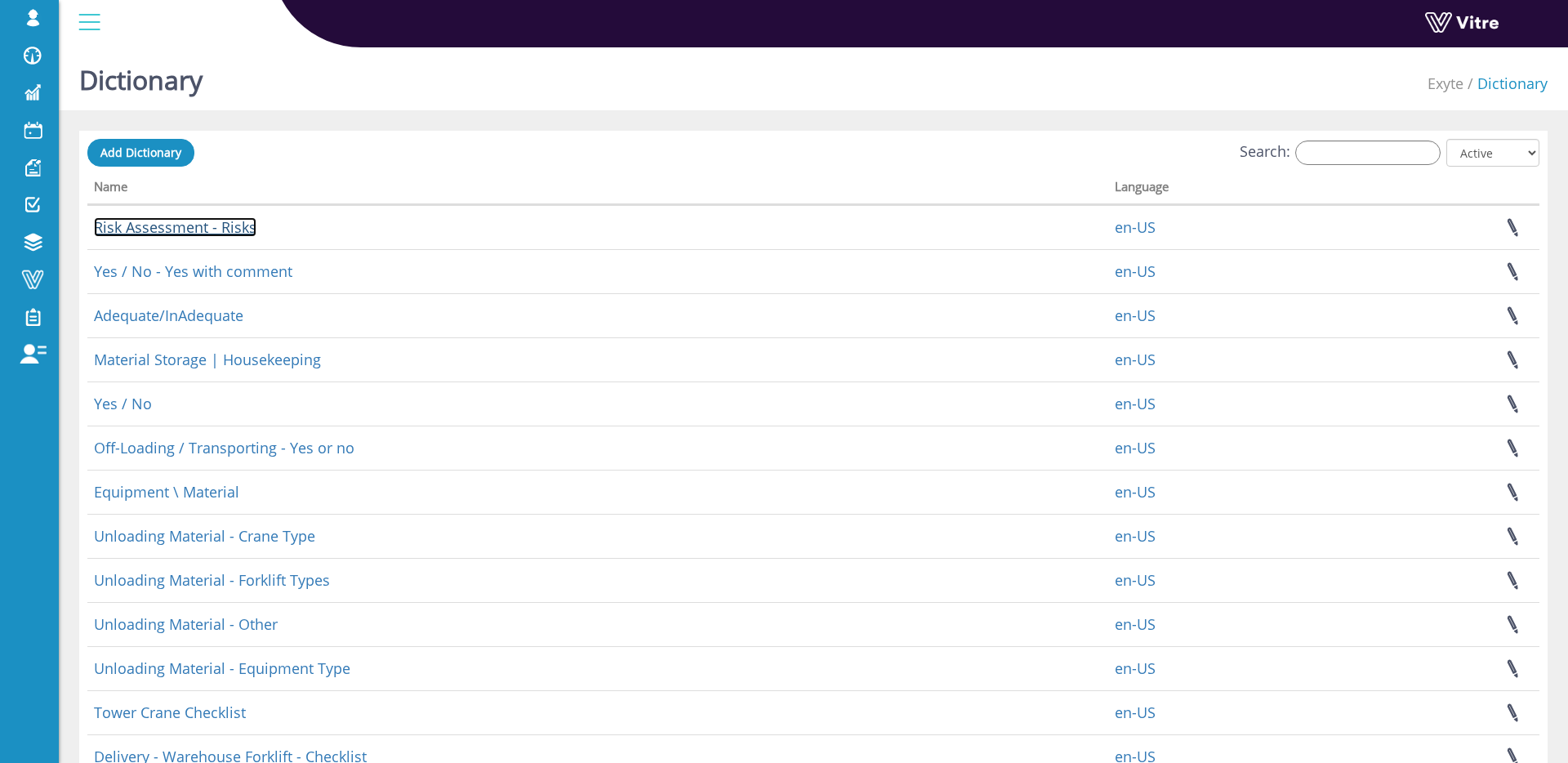
scroll to position [3, 0]
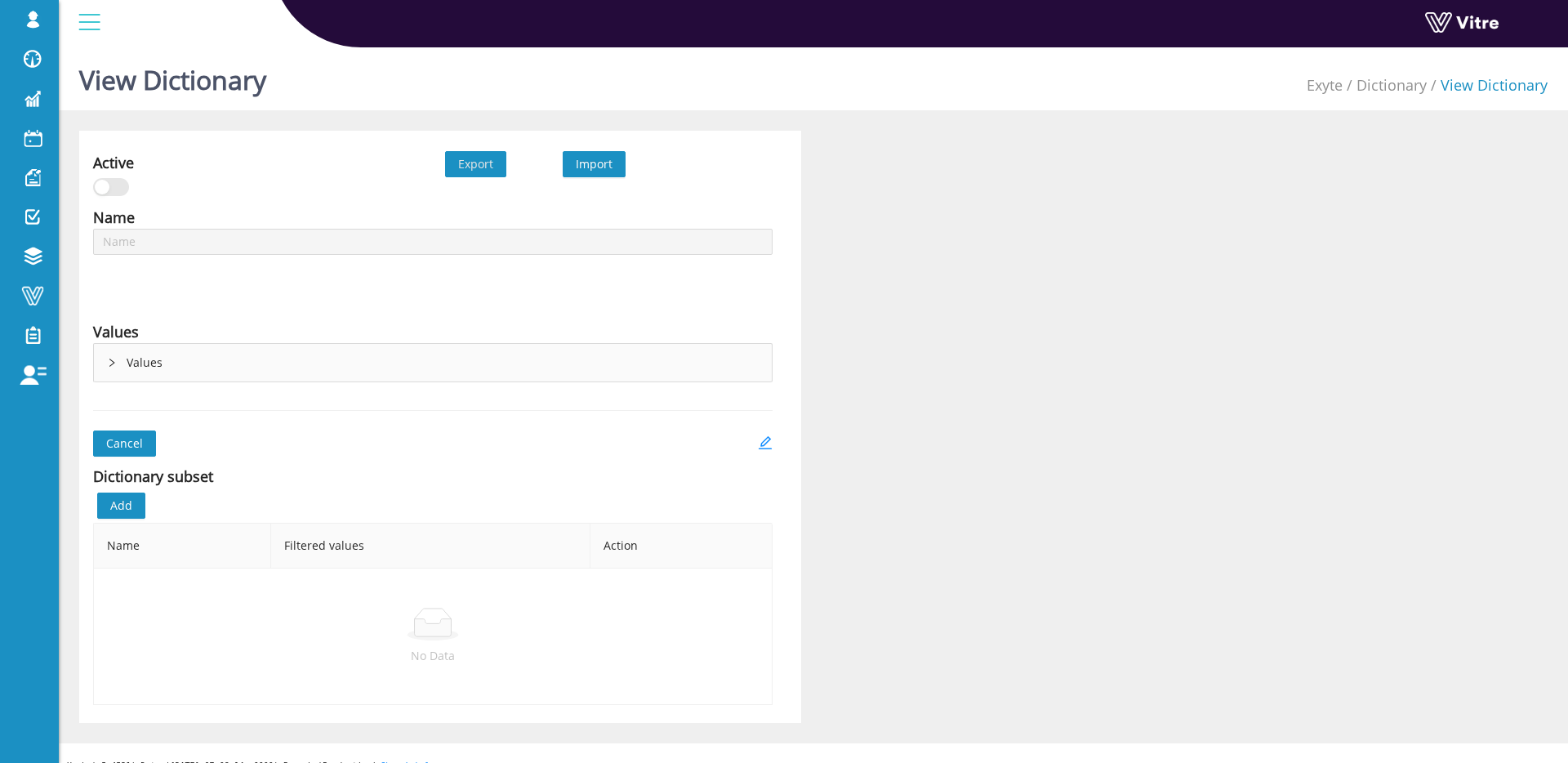
type input "Risk Assessment - Risks"
